Goal: Information Seeking & Learning: Understand process/instructions

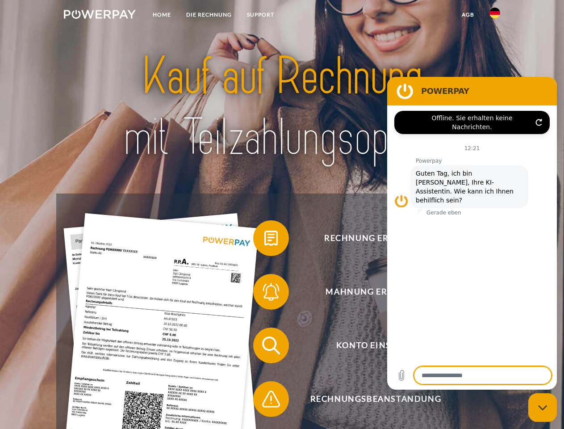
click at [100, 16] on img at bounding box center [100, 14] width 72 height 9
click at [495, 16] on img at bounding box center [494, 13] width 11 height 11
click at [467, 15] on link "agb" at bounding box center [468, 15] width 28 height 16
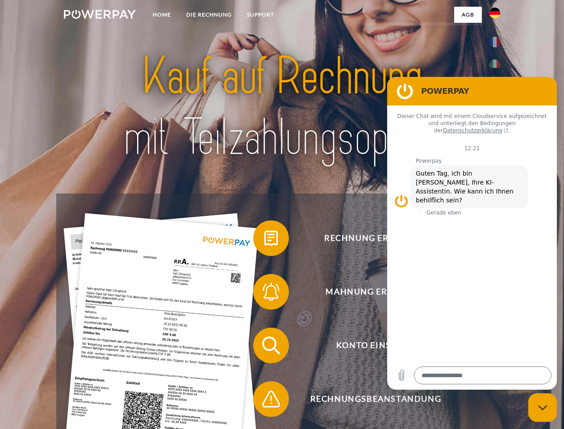
click at [264, 240] on span at bounding box center [257, 238] width 45 height 45
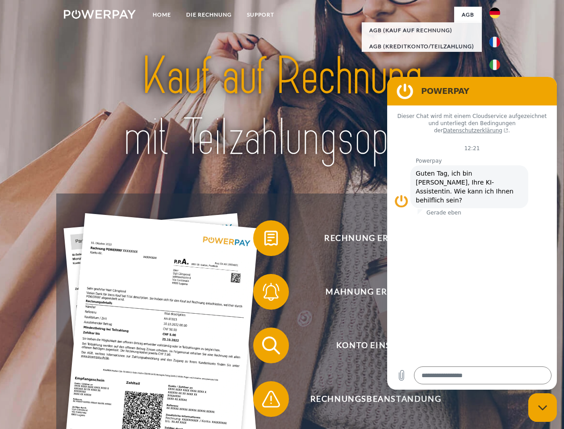
click at [264, 293] on span at bounding box center [257, 291] width 45 height 45
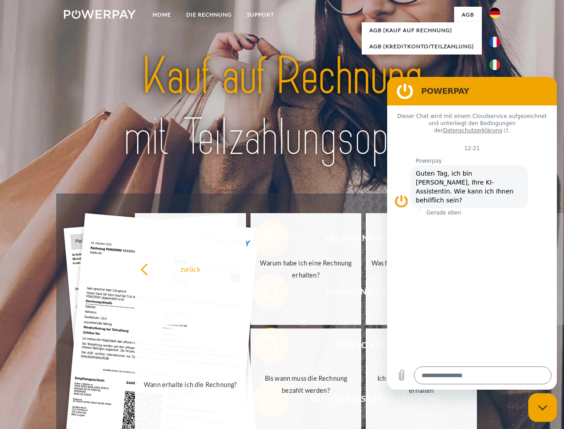
click at [264, 347] on link "Bis wann muss die Rechnung bezahlt werden?" at bounding box center [305, 384] width 111 height 112
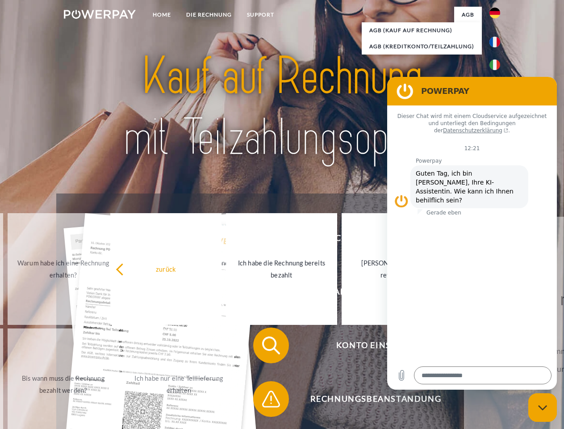
click at [264, 400] on span at bounding box center [257, 398] width 45 height 45
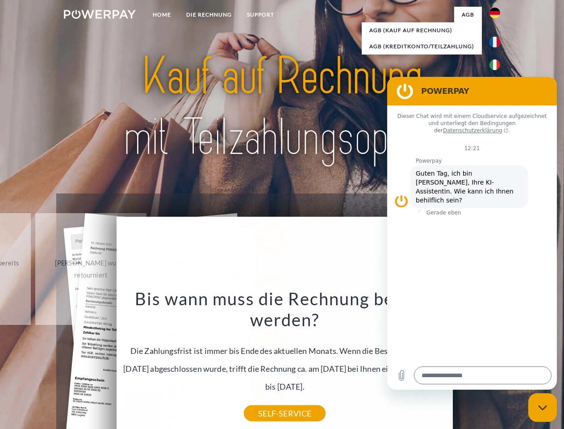
click at [542, 407] on icon "Messaging-Fenster schließen" at bounding box center [542, 407] width 9 height 6
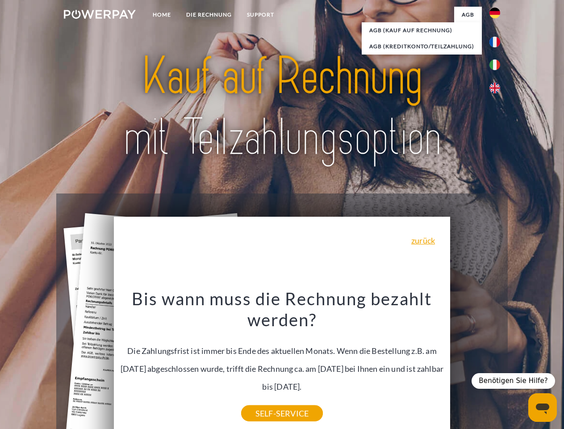
type textarea "*"
